Goal: Check status: Check status

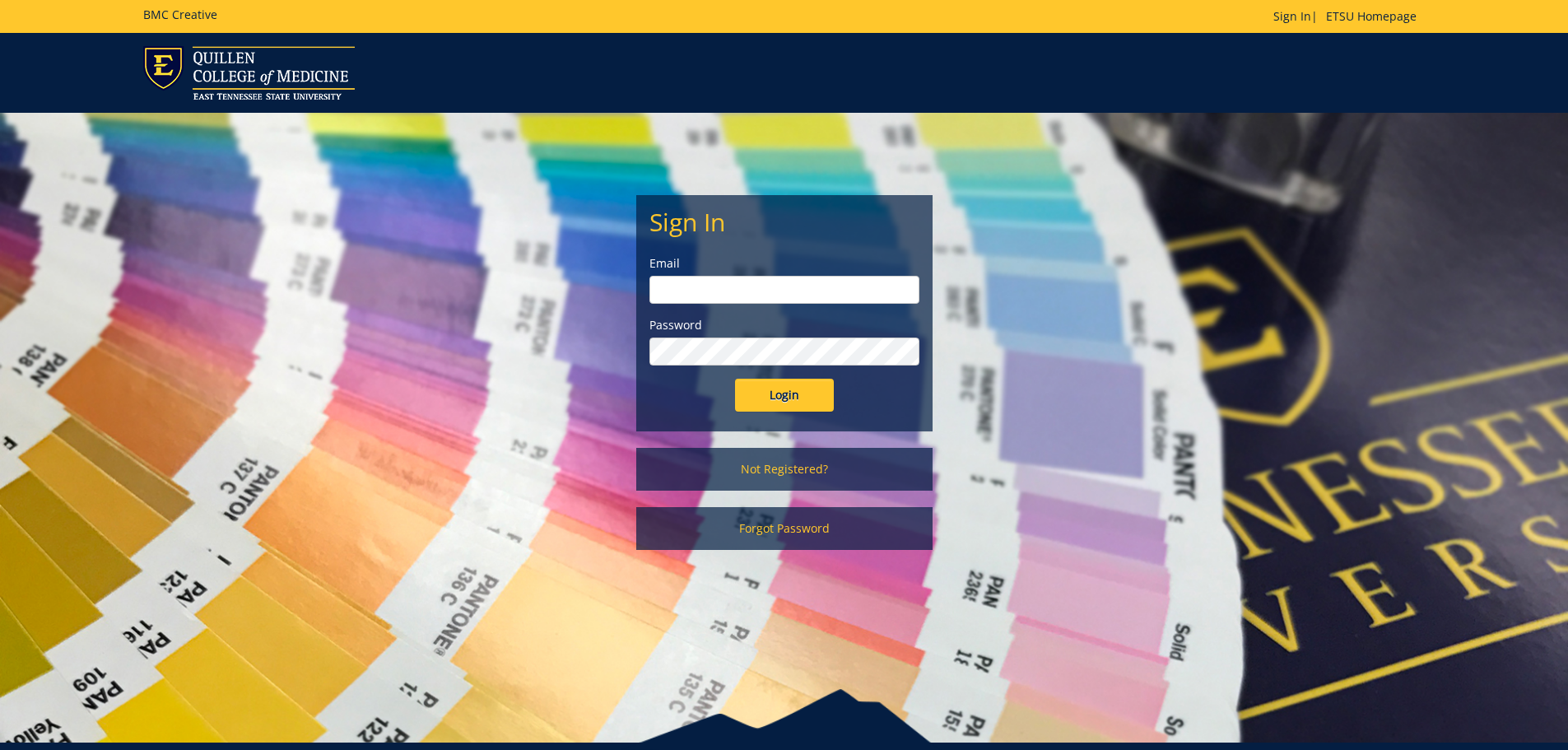
type input "[EMAIL_ADDRESS][DOMAIN_NAME]"
click at [802, 395] on input "Login" at bounding box center [785, 395] width 99 height 33
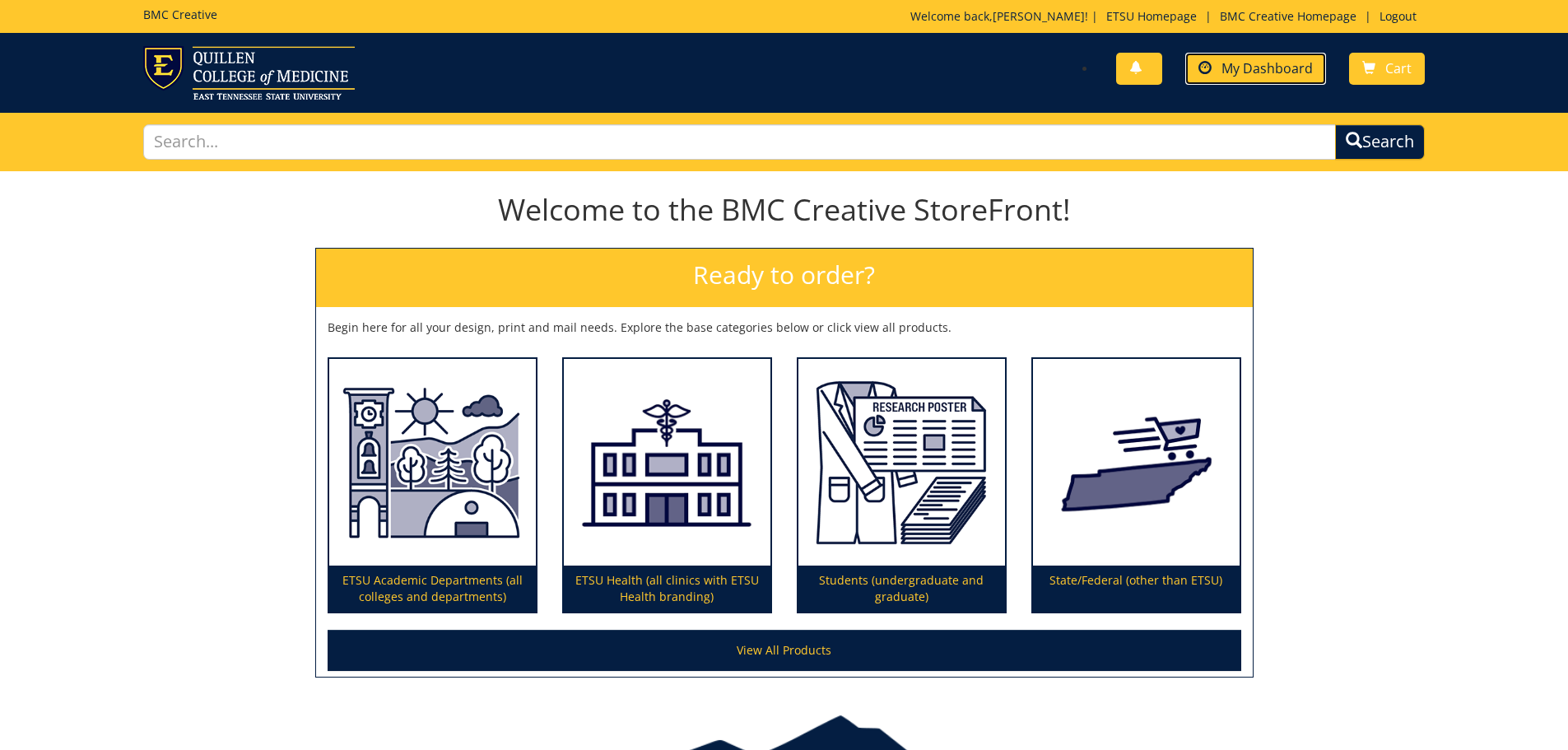
click at [1287, 76] on span "My Dashboard" at bounding box center [1267, 68] width 91 height 18
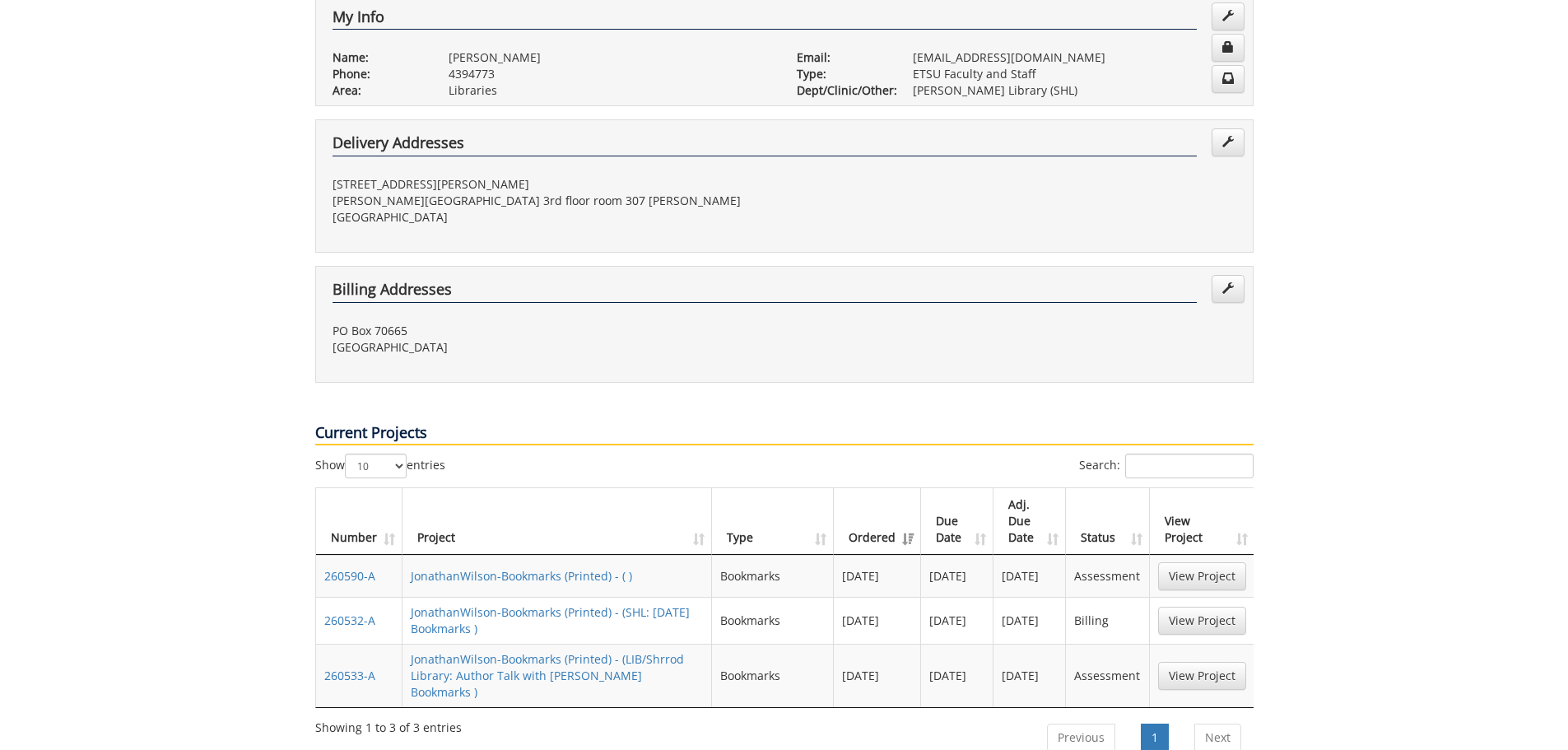
scroll to position [412, 0]
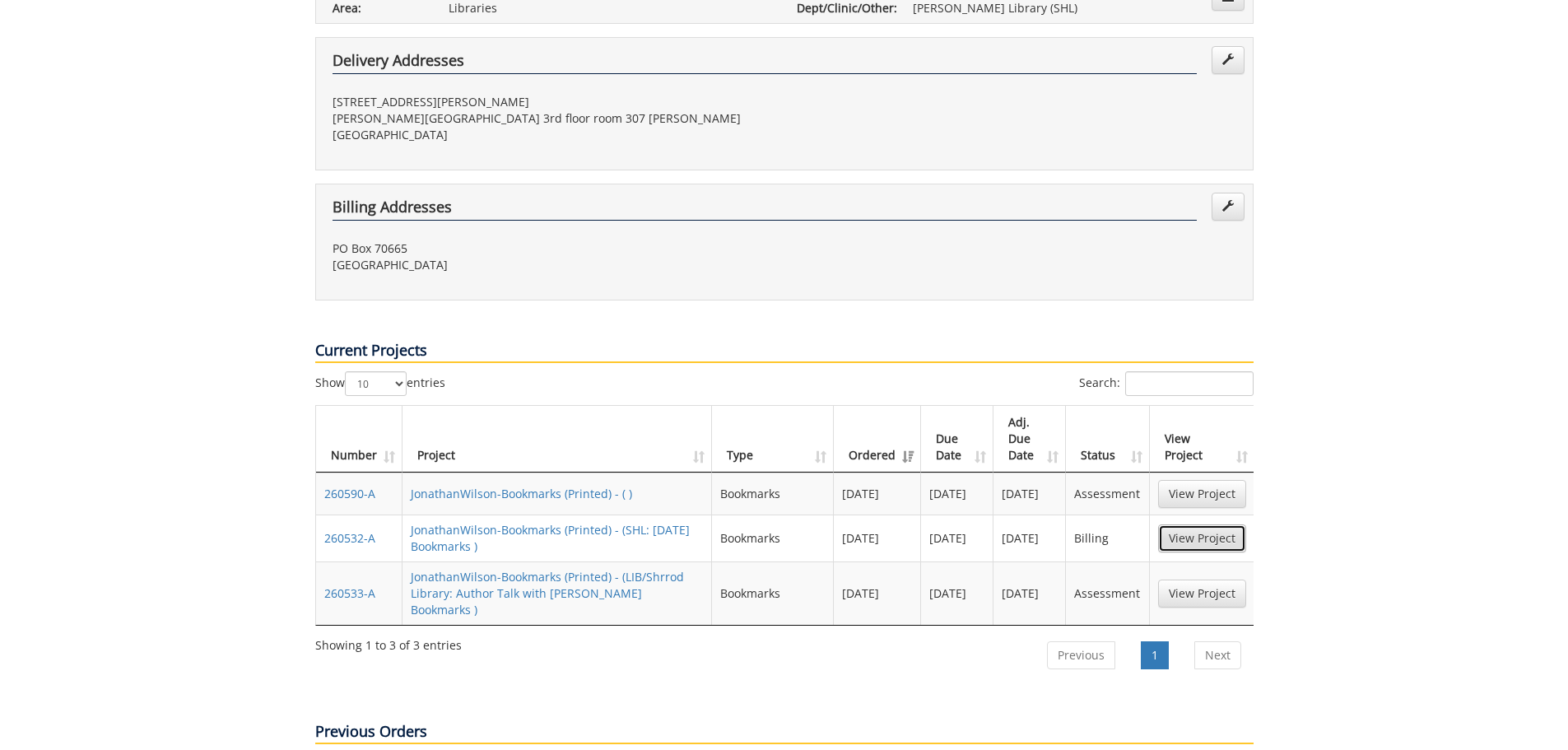
click at [1189, 524] on link "View Project" at bounding box center [1202, 538] width 88 height 28
click at [495, 486] on link "JonathanWilson-Bookmarks (Printed) - ( )" at bounding box center [522, 494] width 221 height 15
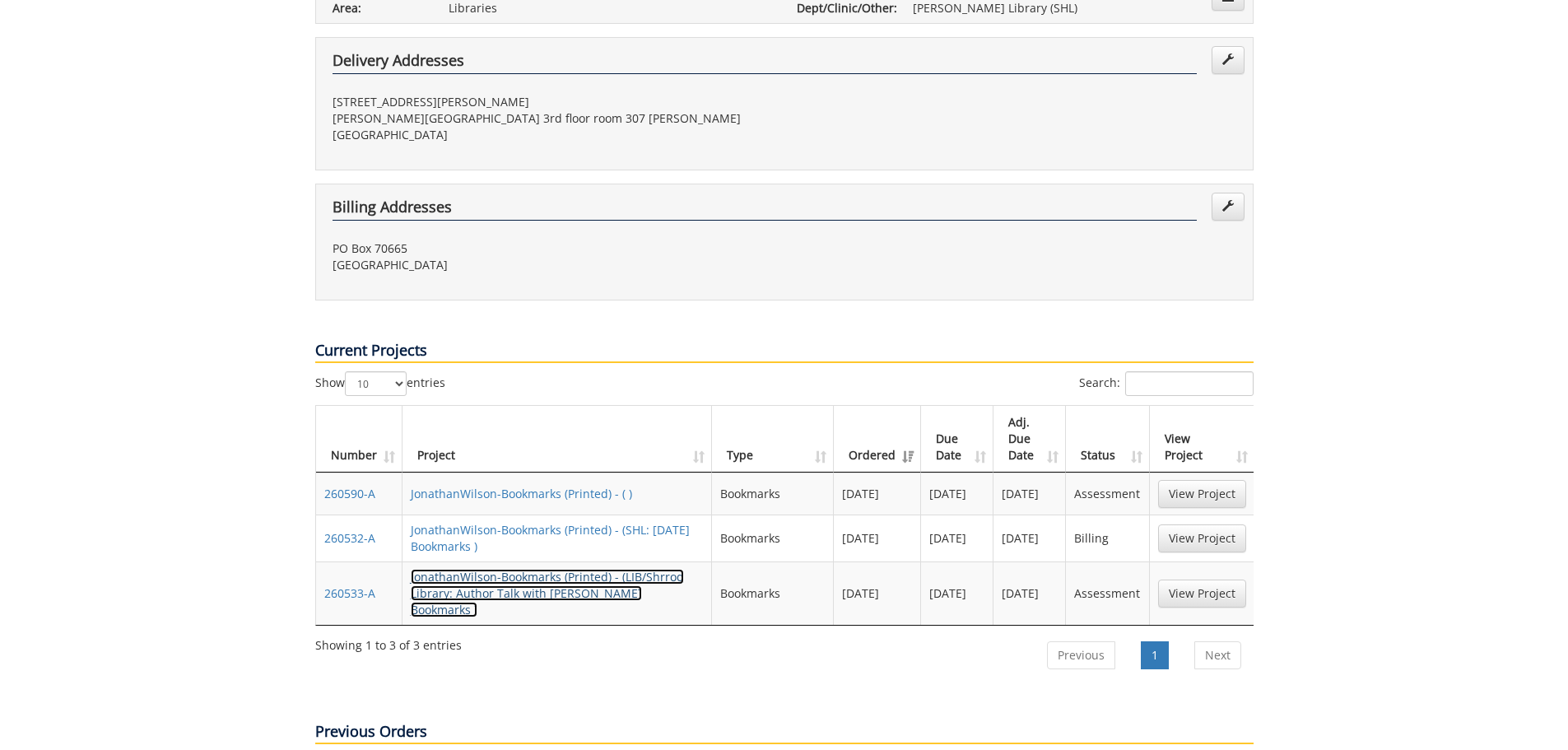
click at [593, 569] on link "JonathanWilson-Bookmarks (Printed) - (LIB/Shrrod Library: Author Talk with Robe…" at bounding box center [547, 593] width 273 height 49
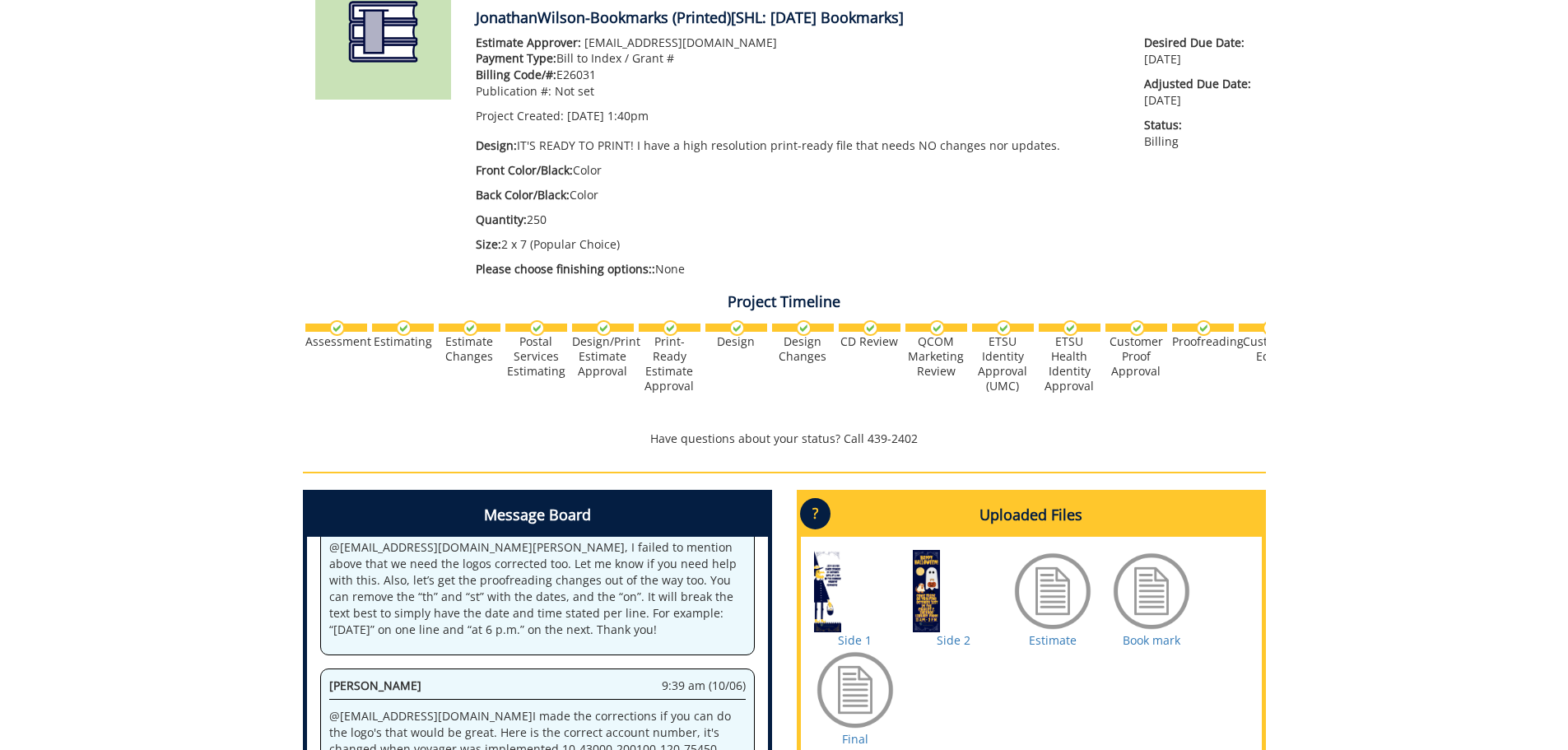
scroll to position [329, 0]
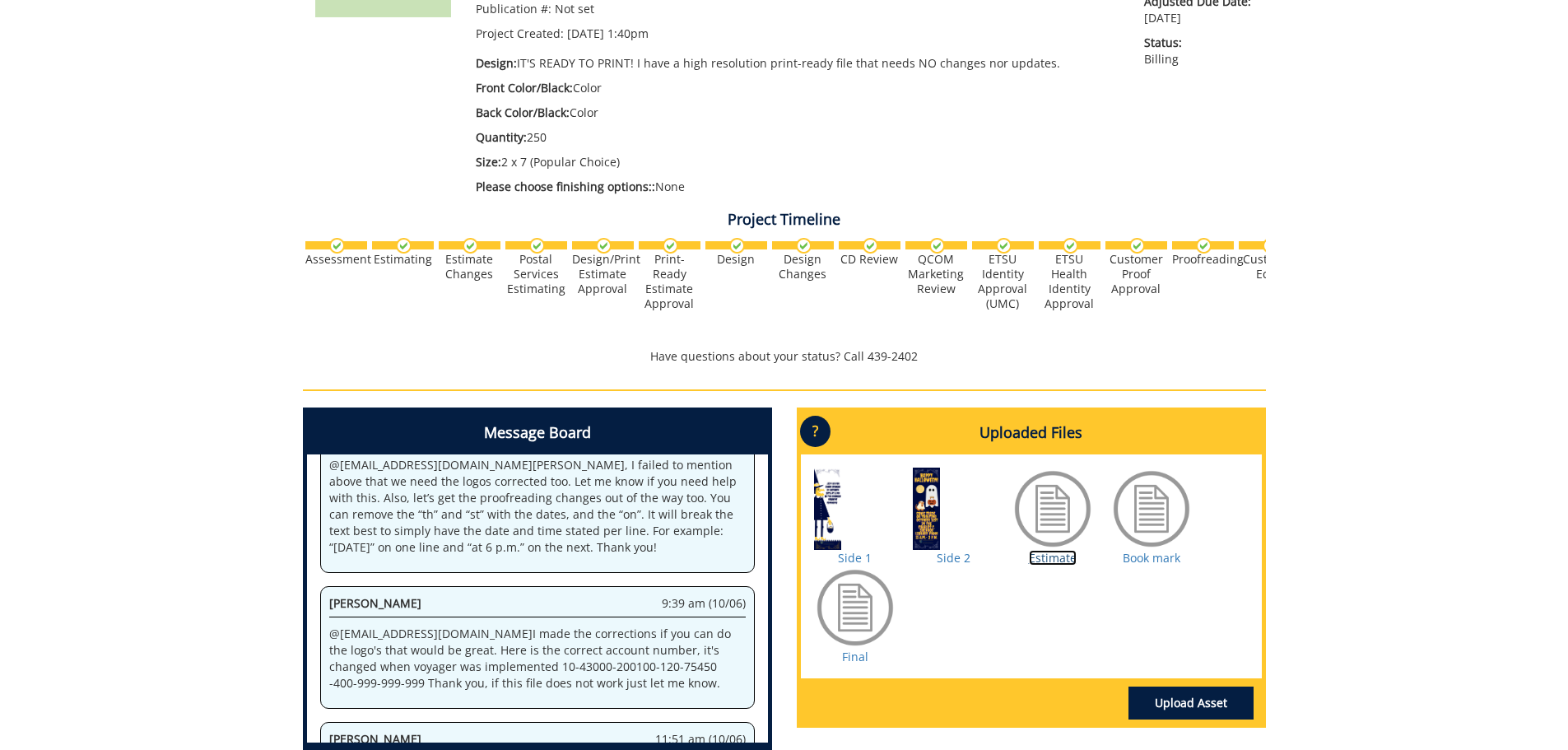
click at [1041, 562] on link "Estimate" at bounding box center [1053, 558] width 48 height 15
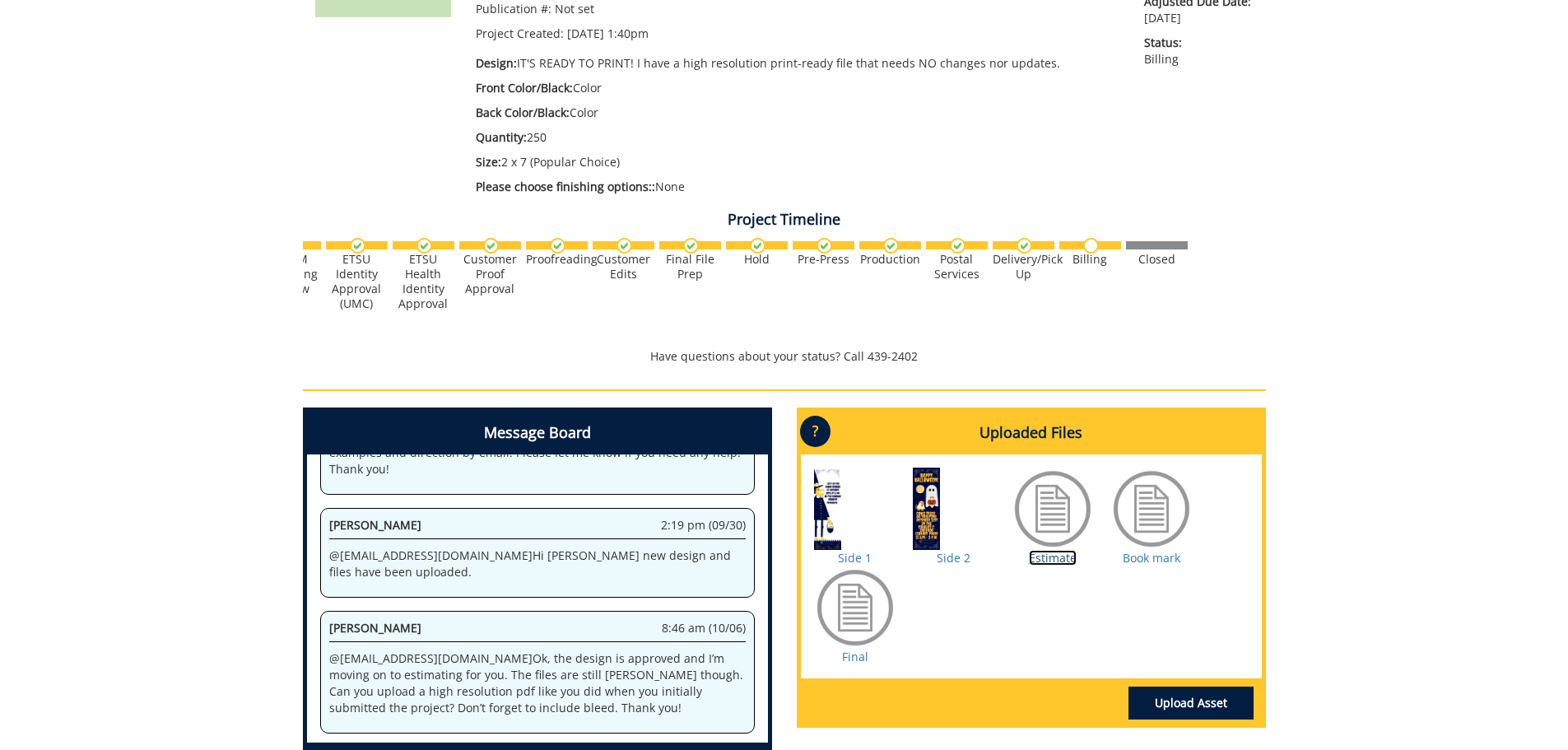
scroll to position [494, 0]
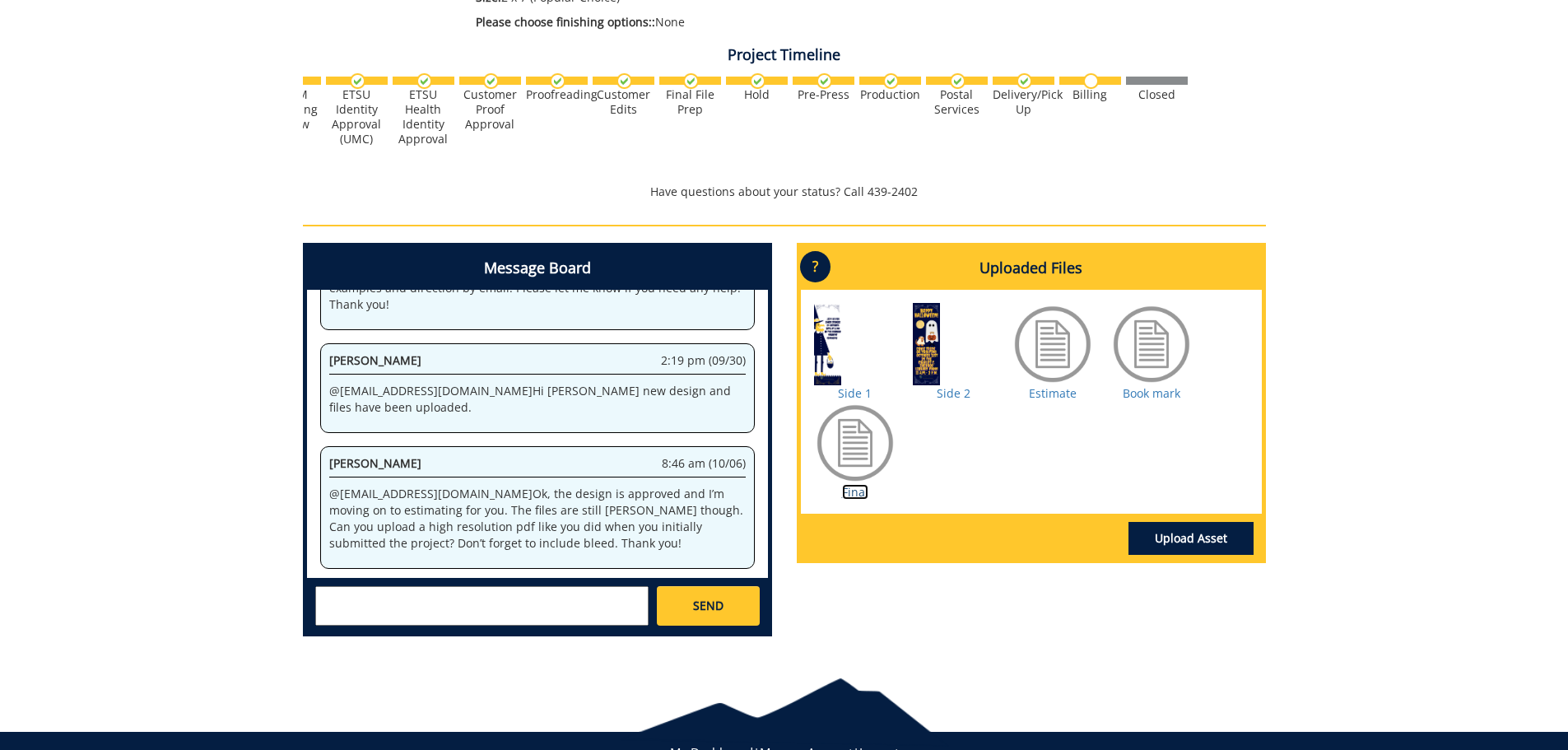
click at [851, 494] on link "Final" at bounding box center [855, 492] width 26 height 15
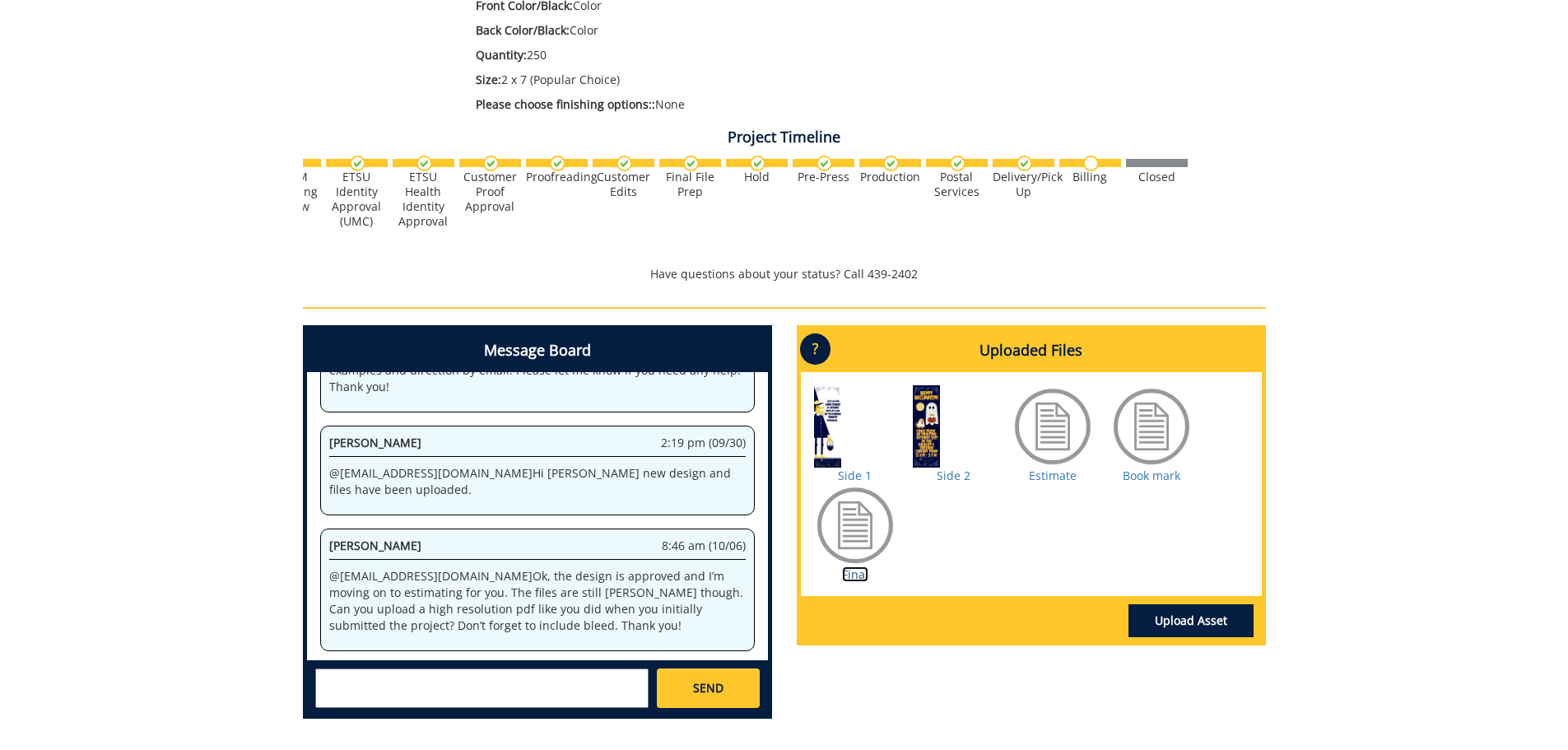
scroll to position [247, 0]
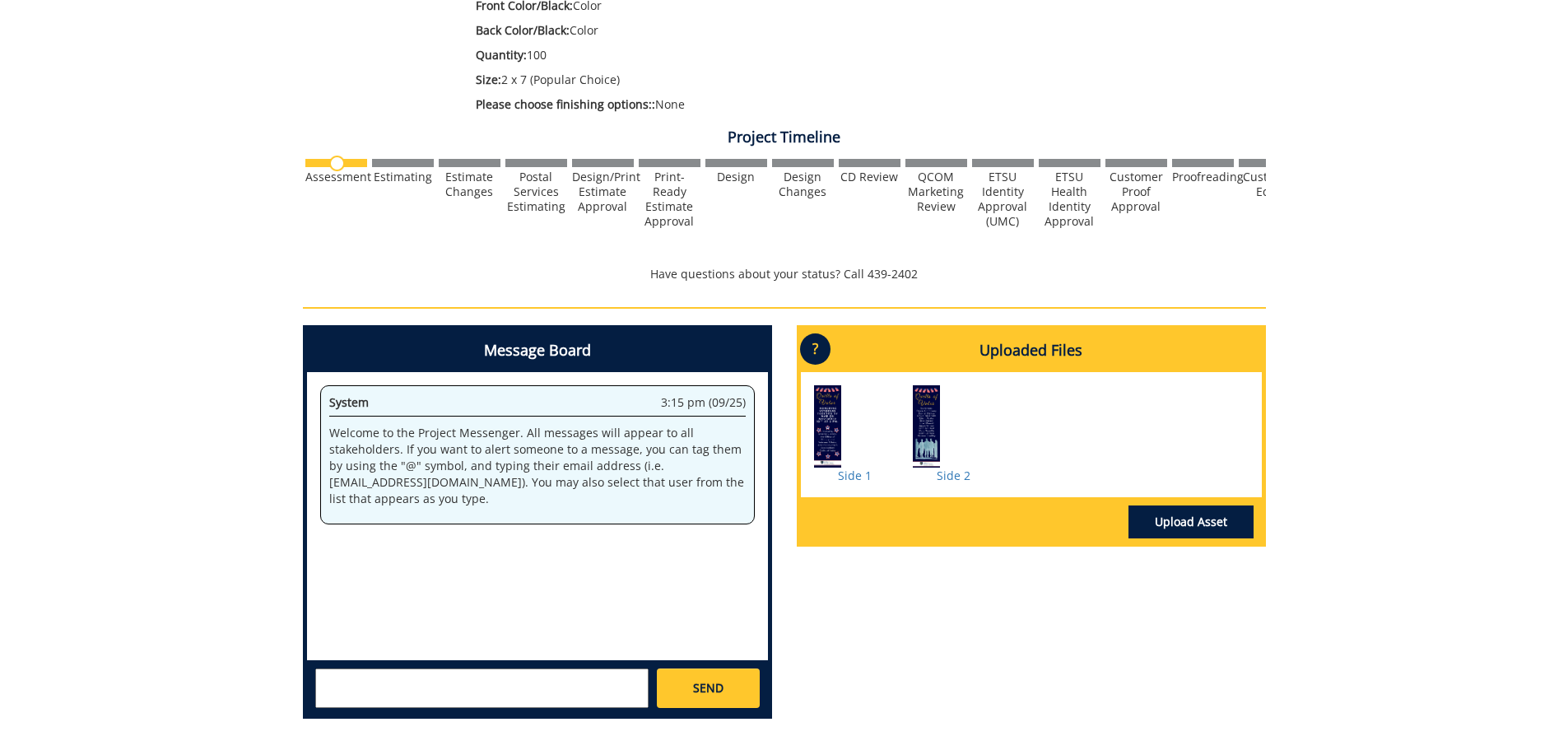
scroll to position [494, 0]
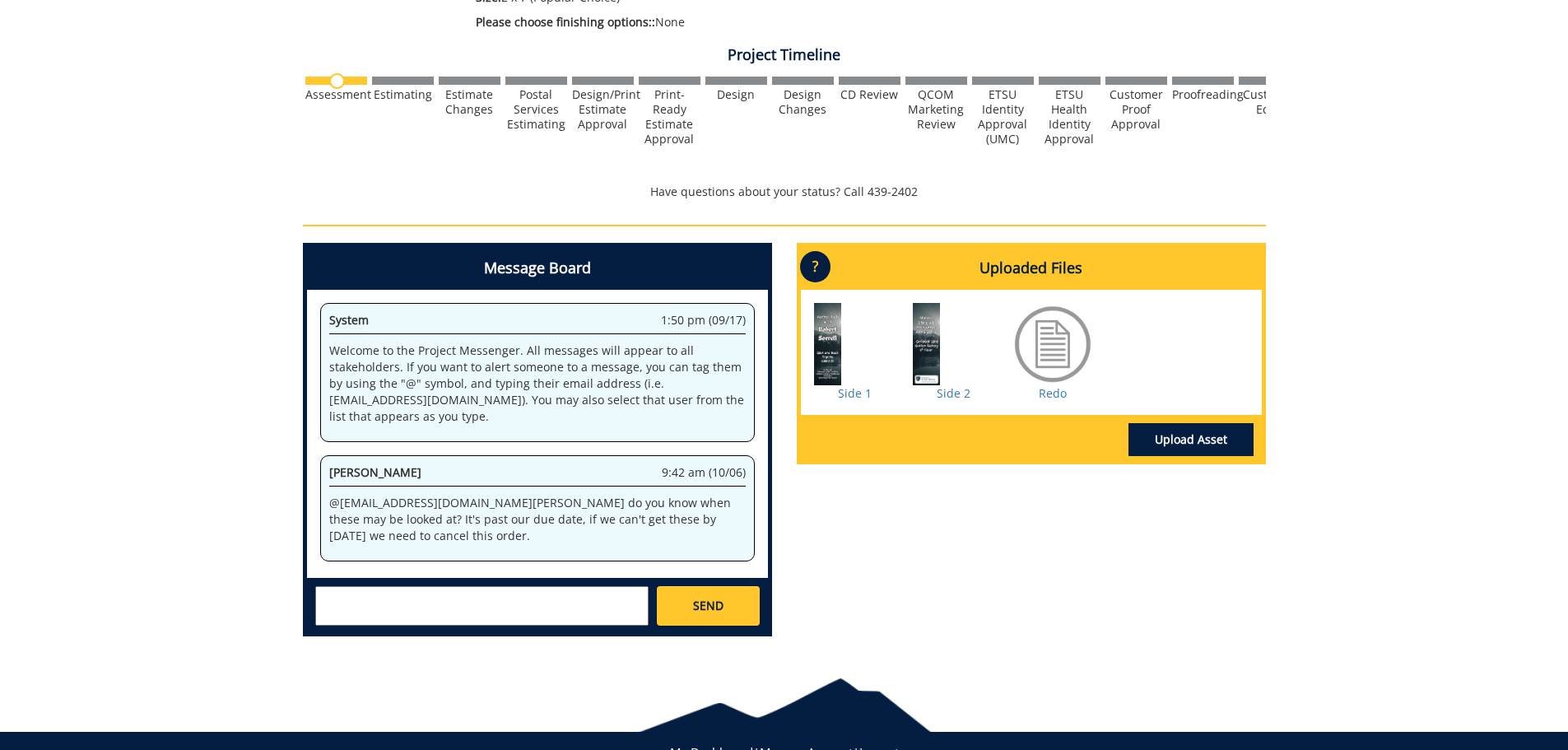
scroll to position [553, 0]
